Goal: Find contact information: Find contact information

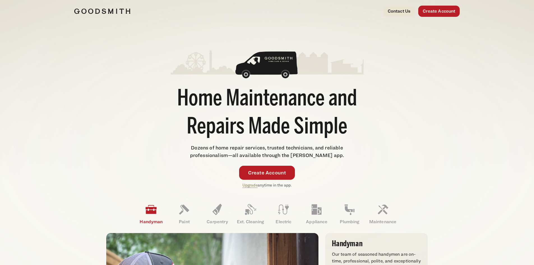
click at [406, 85] on div "Home Maintenance and Repairs Made Simple Dozens of home repair services, truste…" at bounding box center [267, 111] width 386 height 154
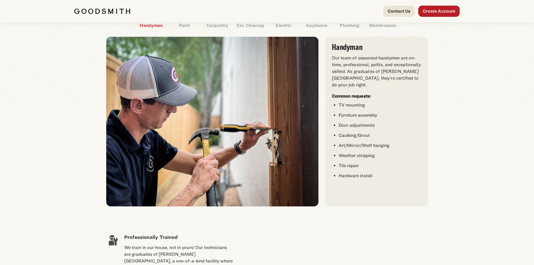
scroll to position [280, 0]
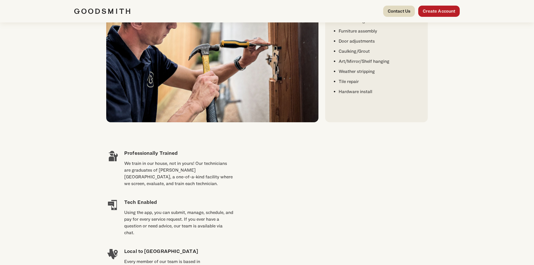
click at [402, 10] on link "Contact Us" at bounding box center [399, 11] width 32 height 11
